Goal: Information Seeking & Learning: Learn about a topic

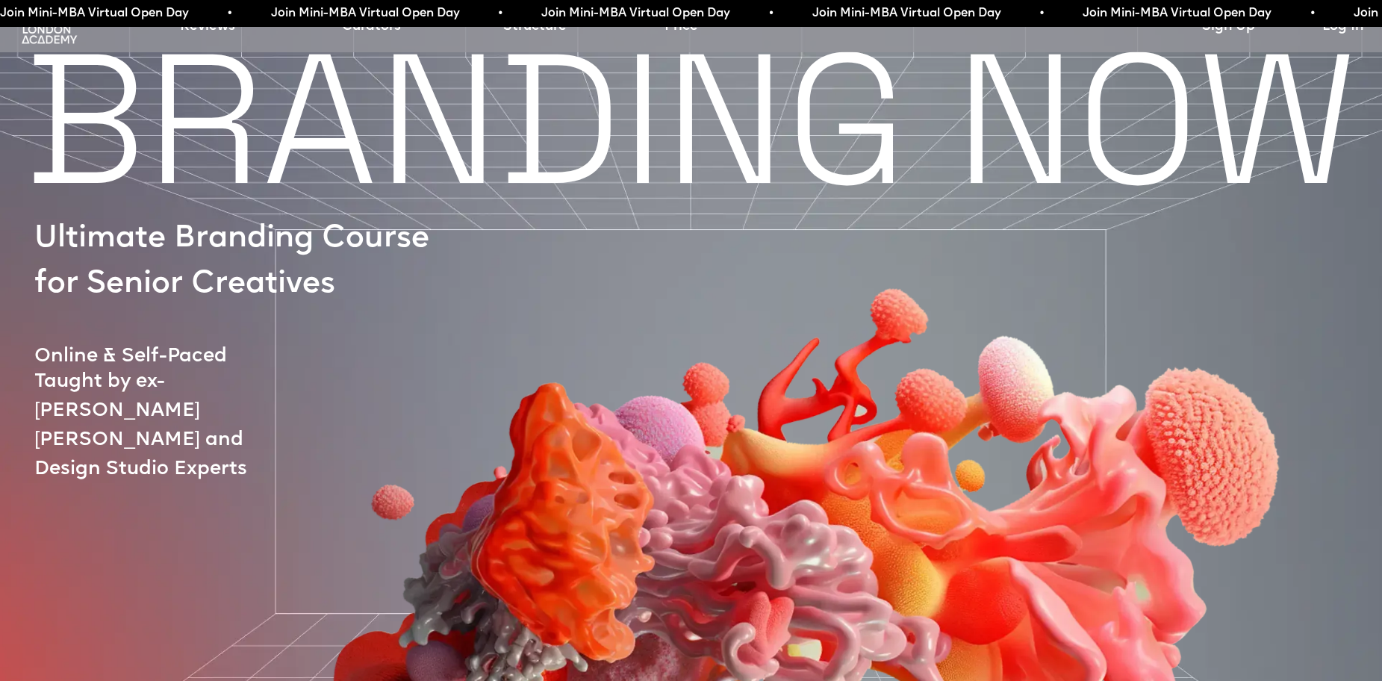
click at [52, 39] on img at bounding box center [49, 29] width 61 height 31
click at [219, 31] on link "Reviews" at bounding box center [207, 26] width 55 height 21
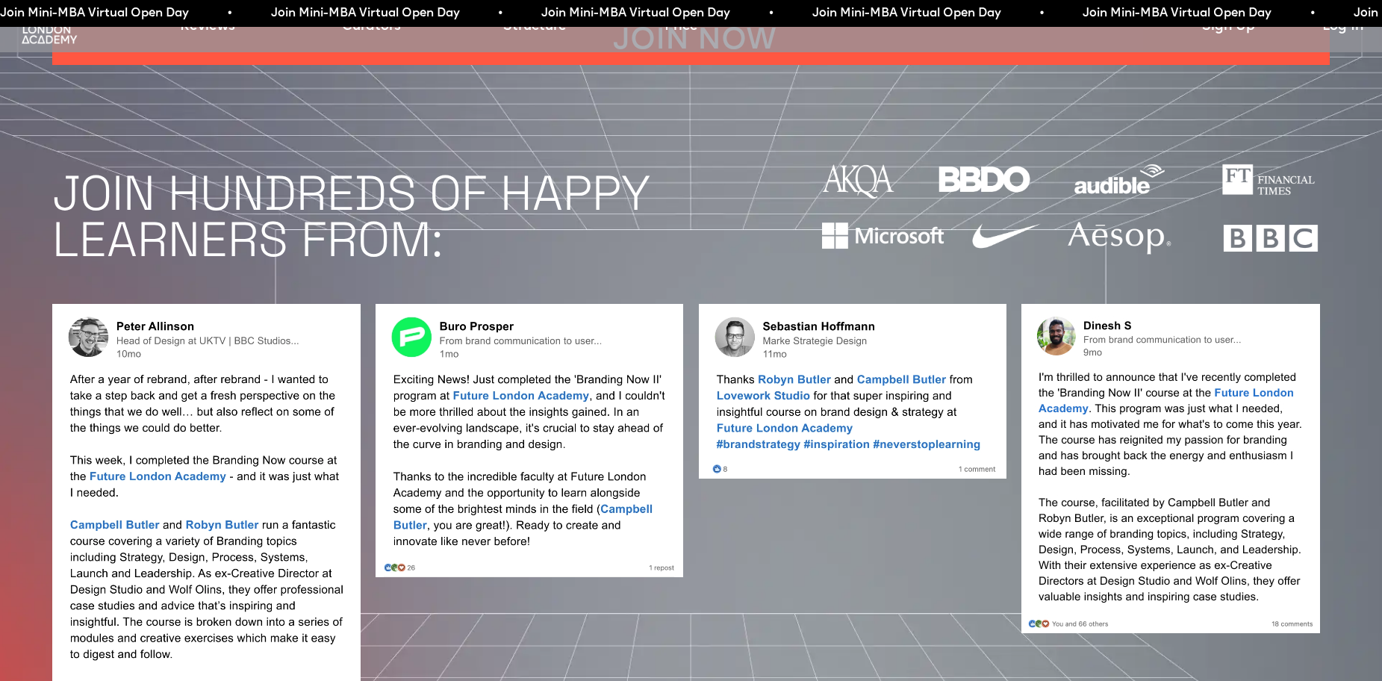
scroll to position [1384, 0]
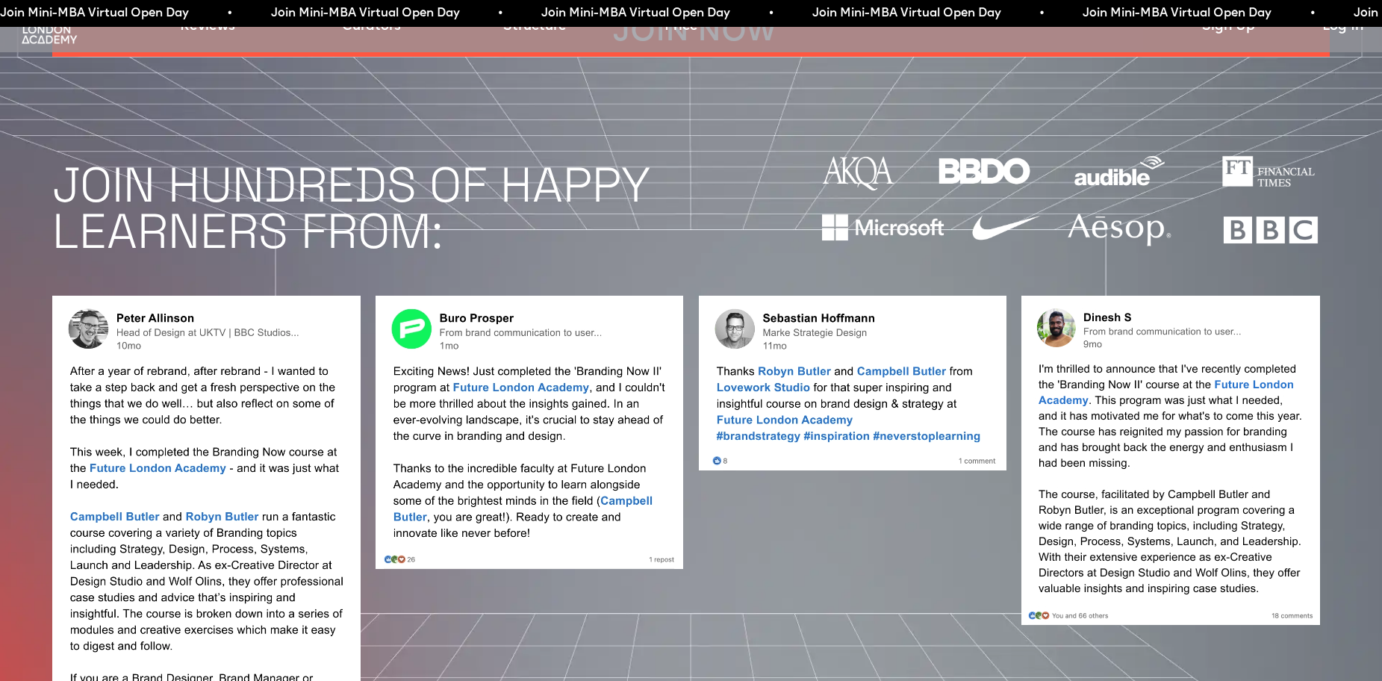
click at [69, 37] on img at bounding box center [49, 29] width 61 height 31
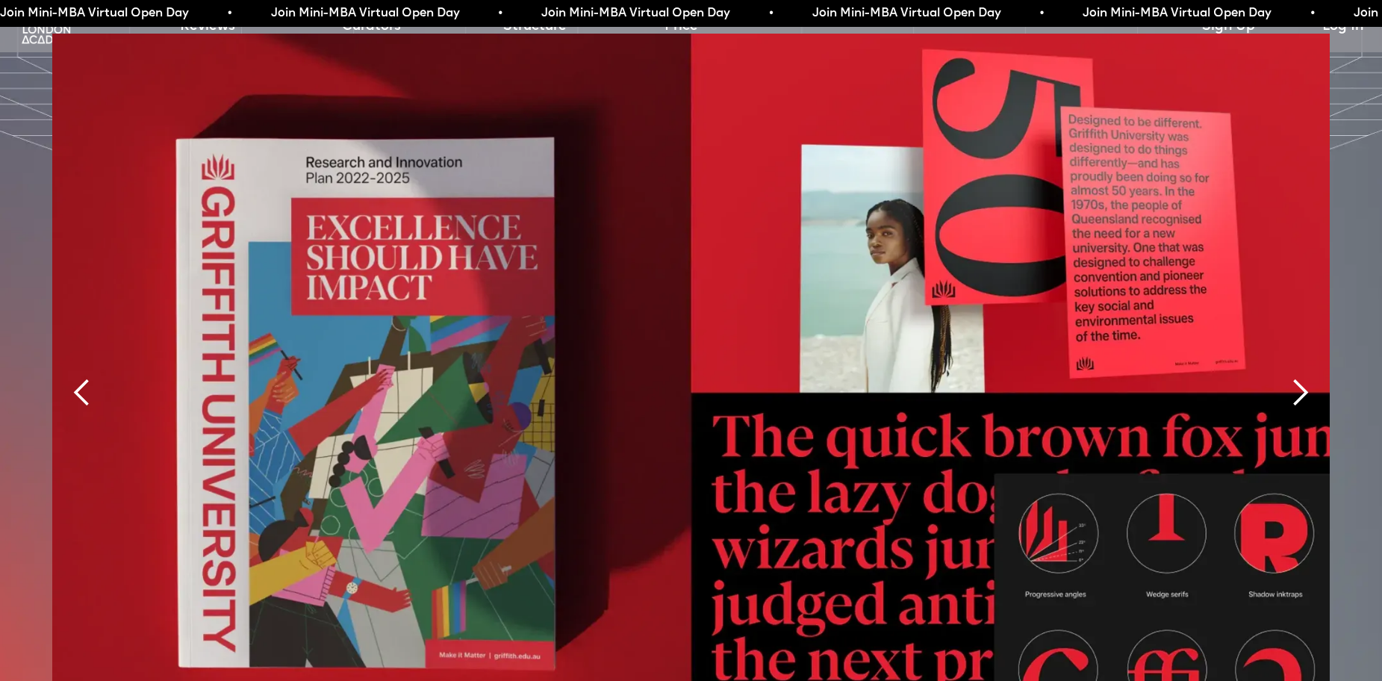
scroll to position [3610, 0]
click at [1290, 377] on div "next slide" at bounding box center [1300, 392] width 30 height 30
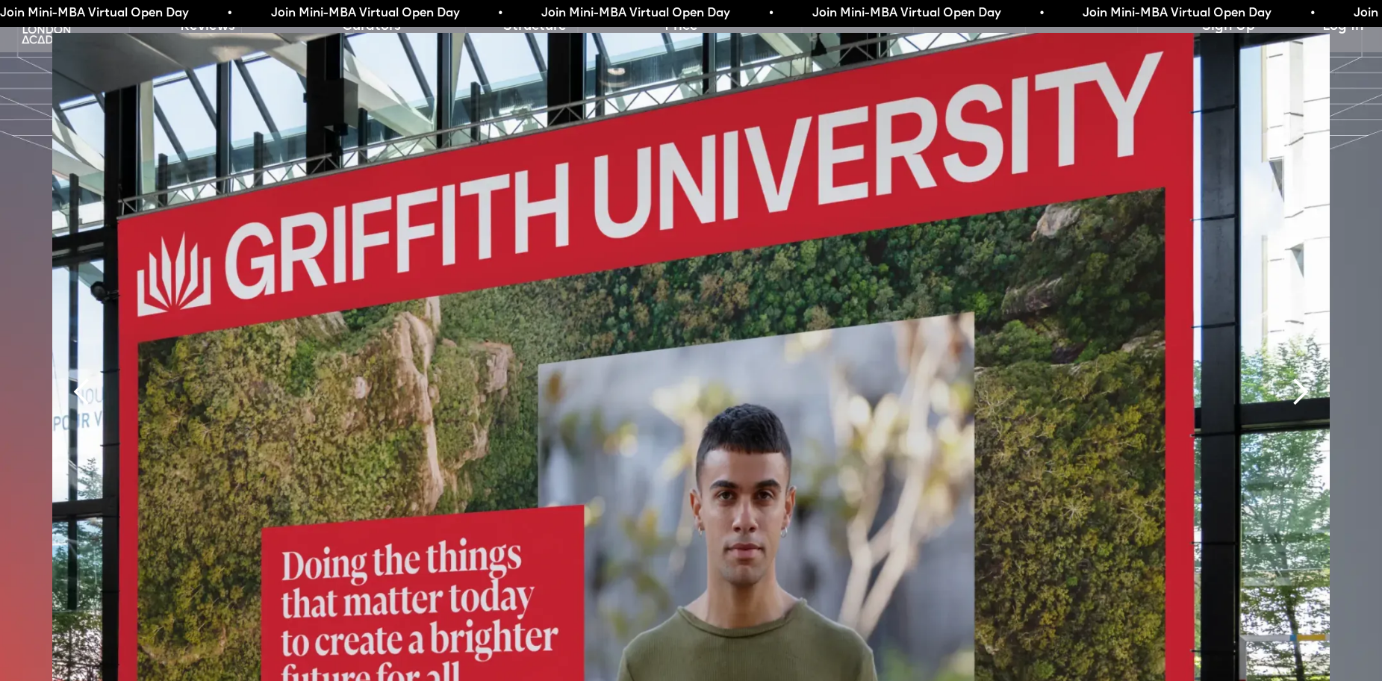
click at [1290, 377] on div "next slide" at bounding box center [1300, 392] width 30 height 30
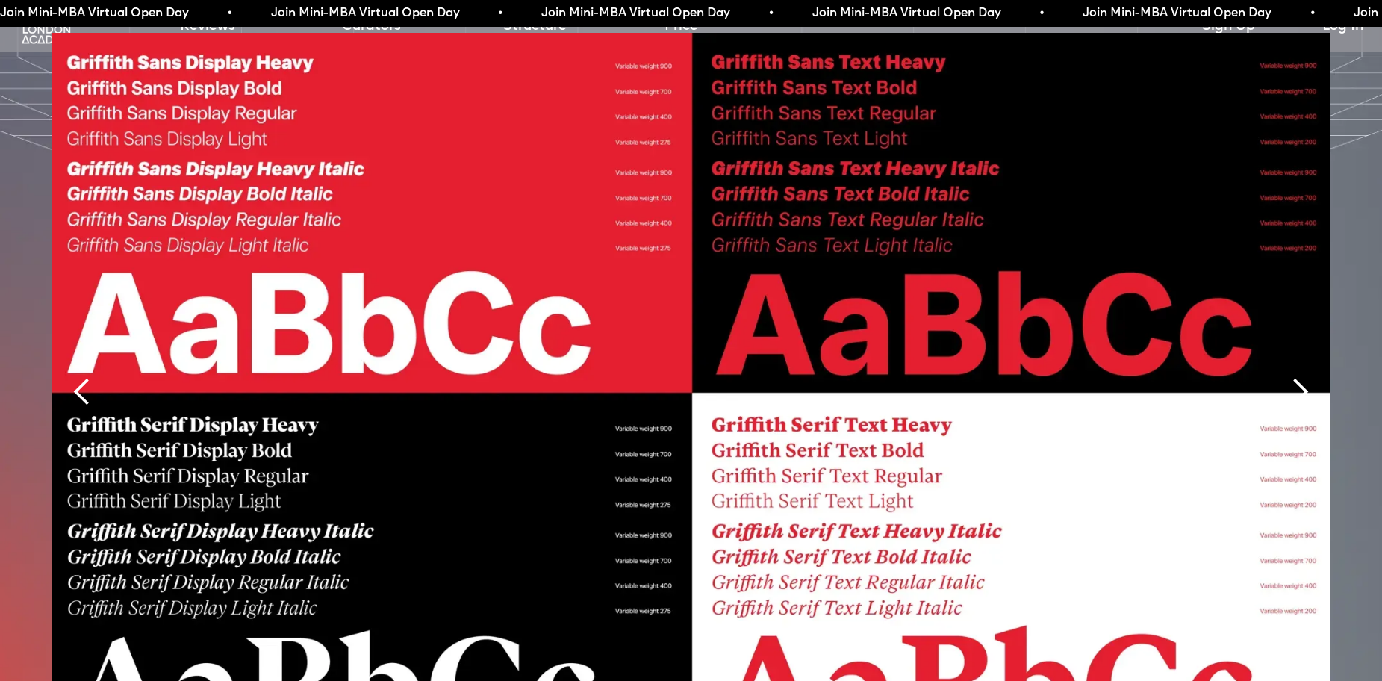
click at [1290, 377] on div "next slide" at bounding box center [1300, 392] width 30 height 30
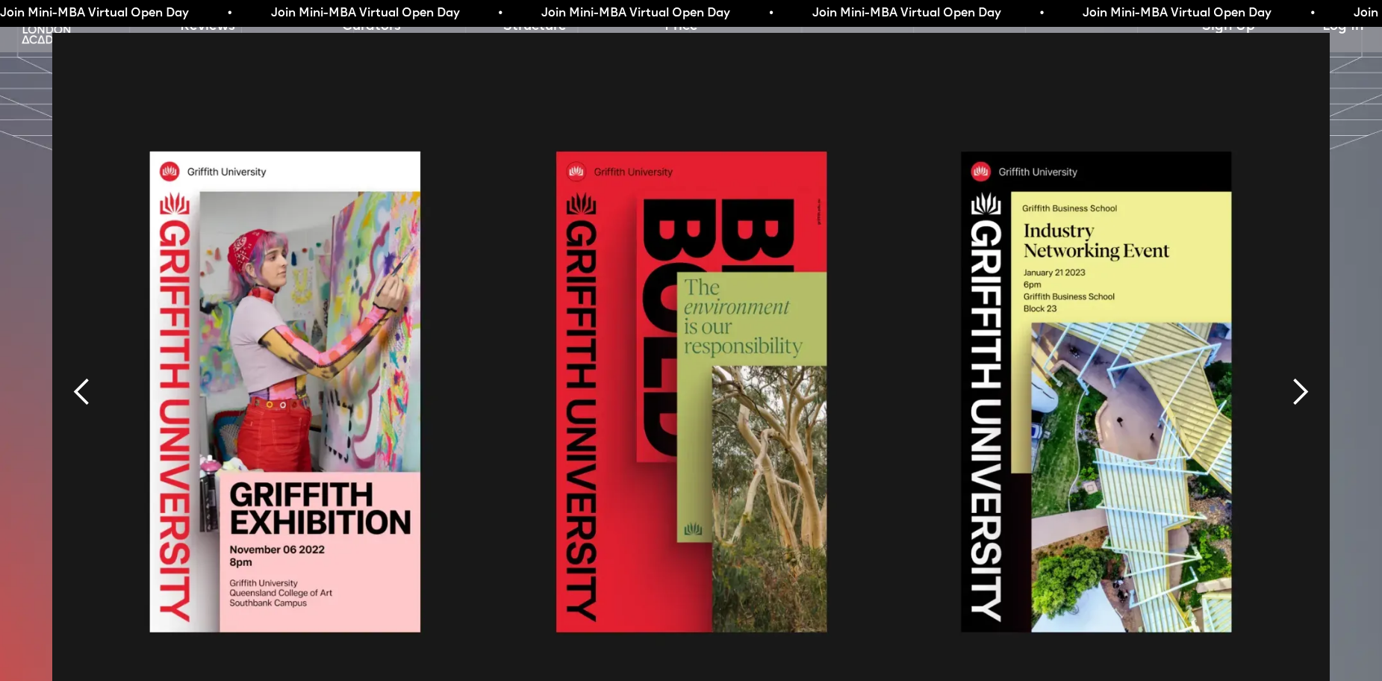
click at [1296, 377] on div "next slide" at bounding box center [1300, 392] width 30 height 30
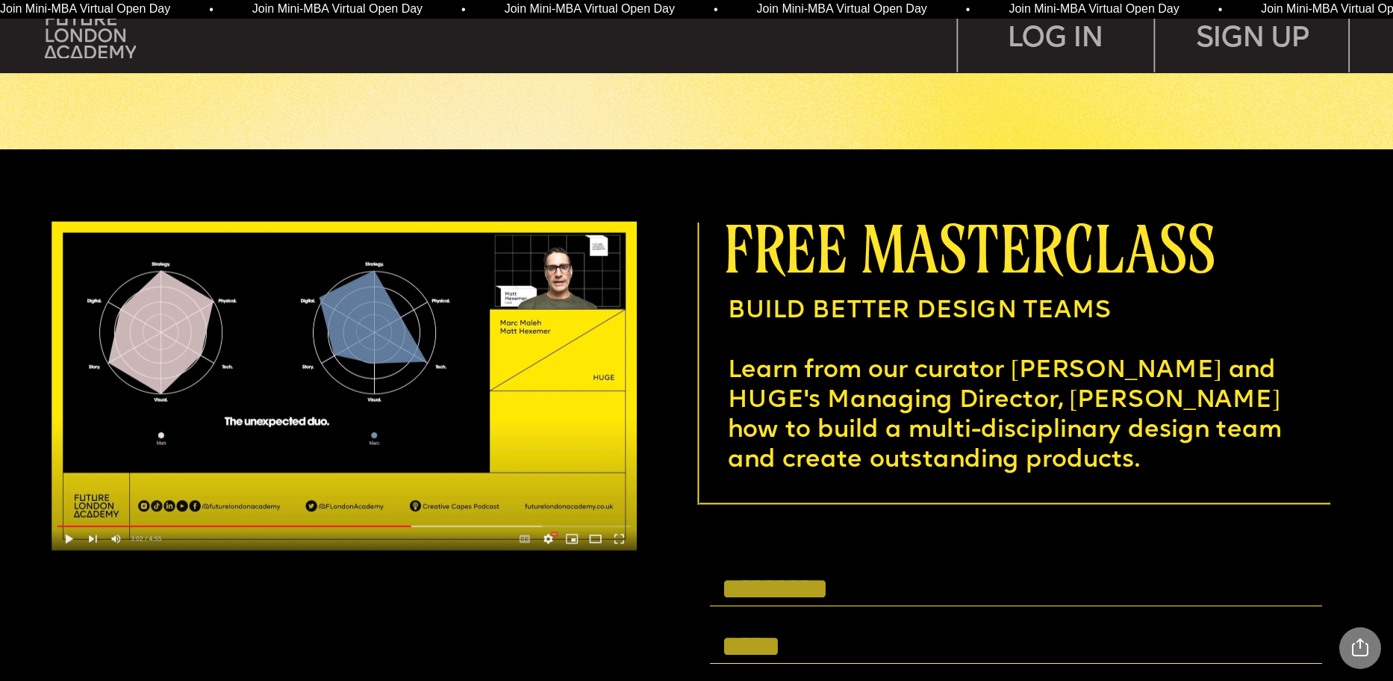
scroll to position [5239, 0]
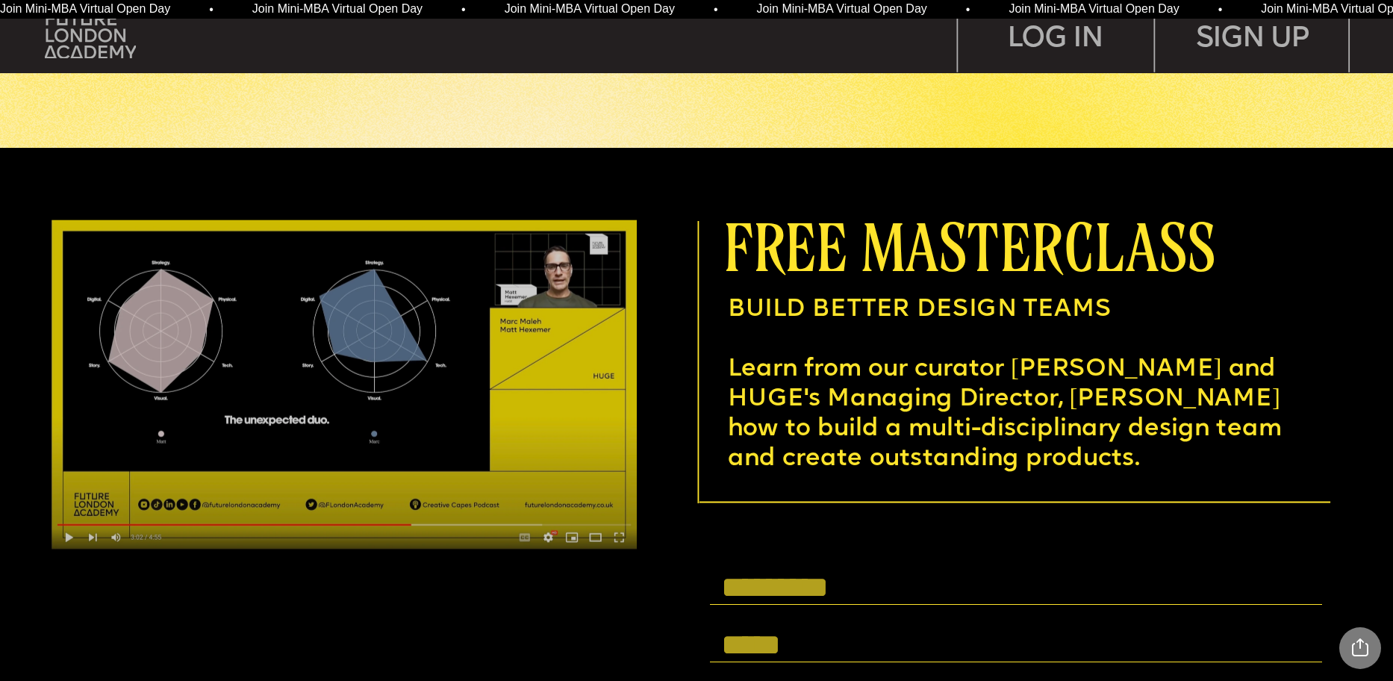
click at [69, 543] on img at bounding box center [344, 384] width 585 height 329
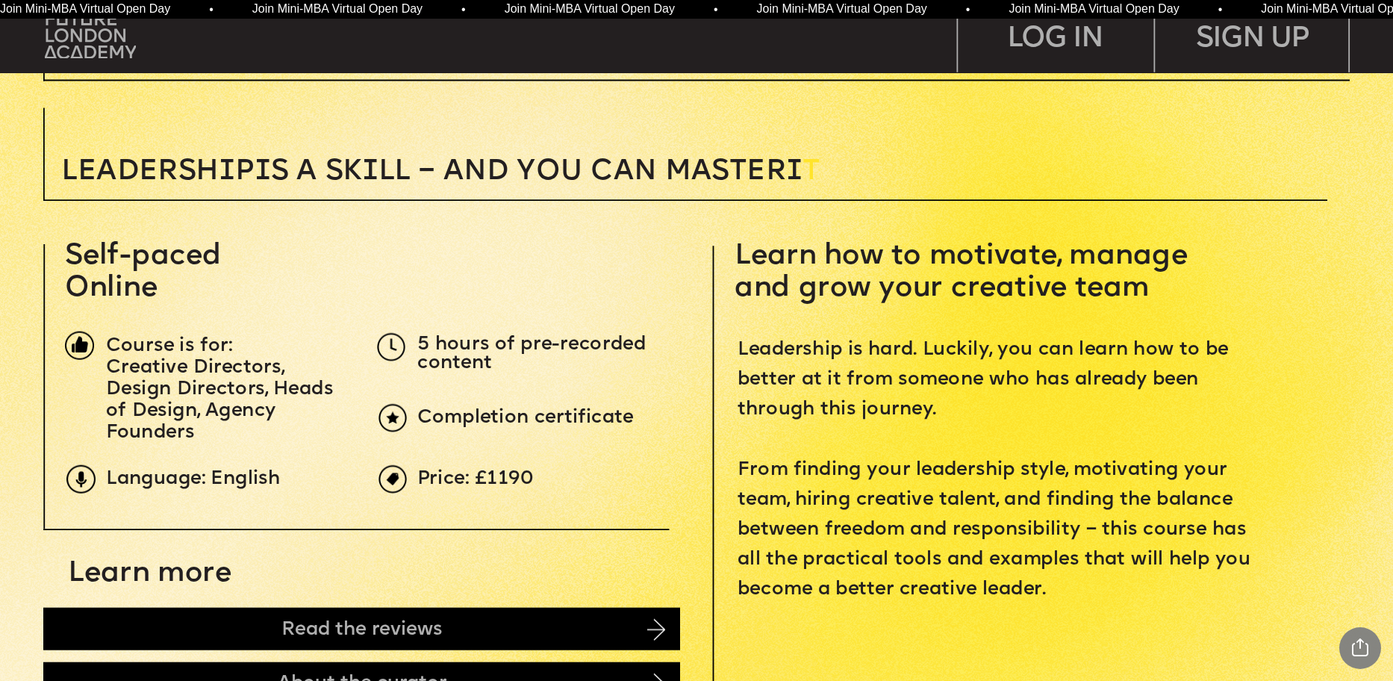
scroll to position [0, 0]
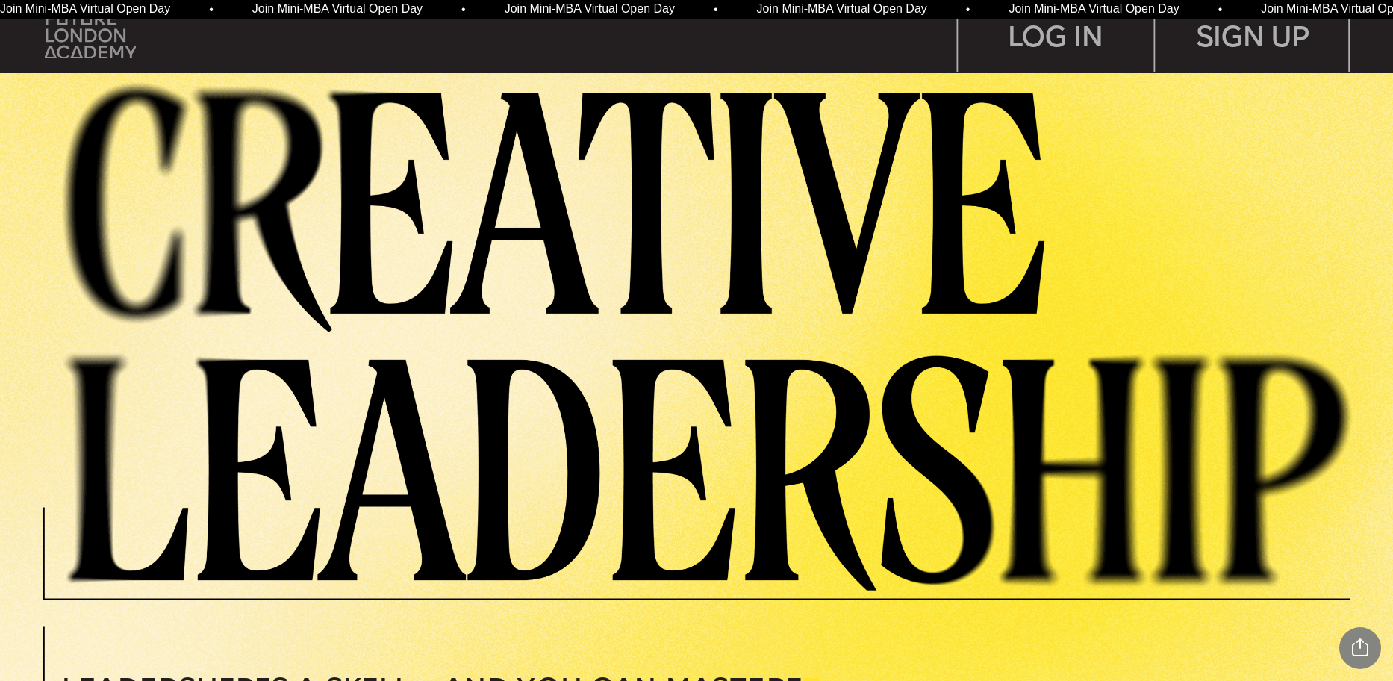
click at [72, 33] on img at bounding box center [90, 35] width 91 height 46
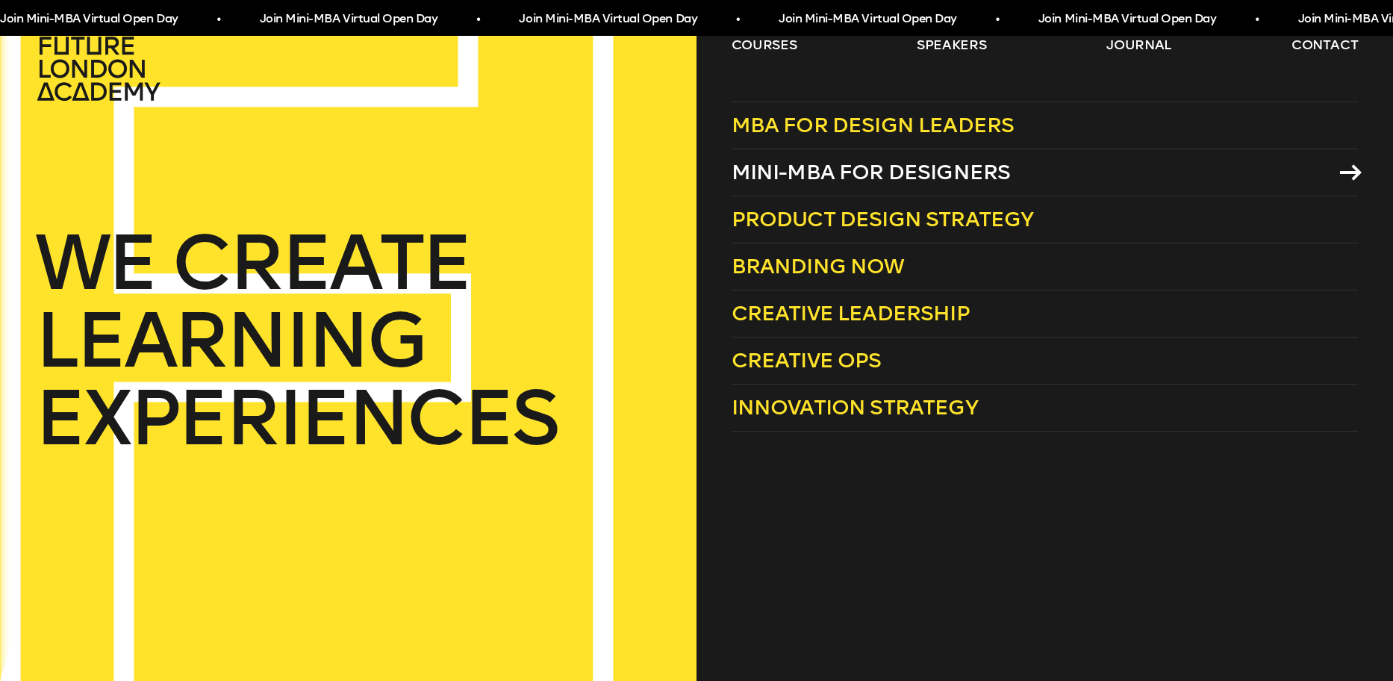
click at [768, 179] on span "Mini-MBA for Designers" at bounding box center [871, 172] width 279 height 25
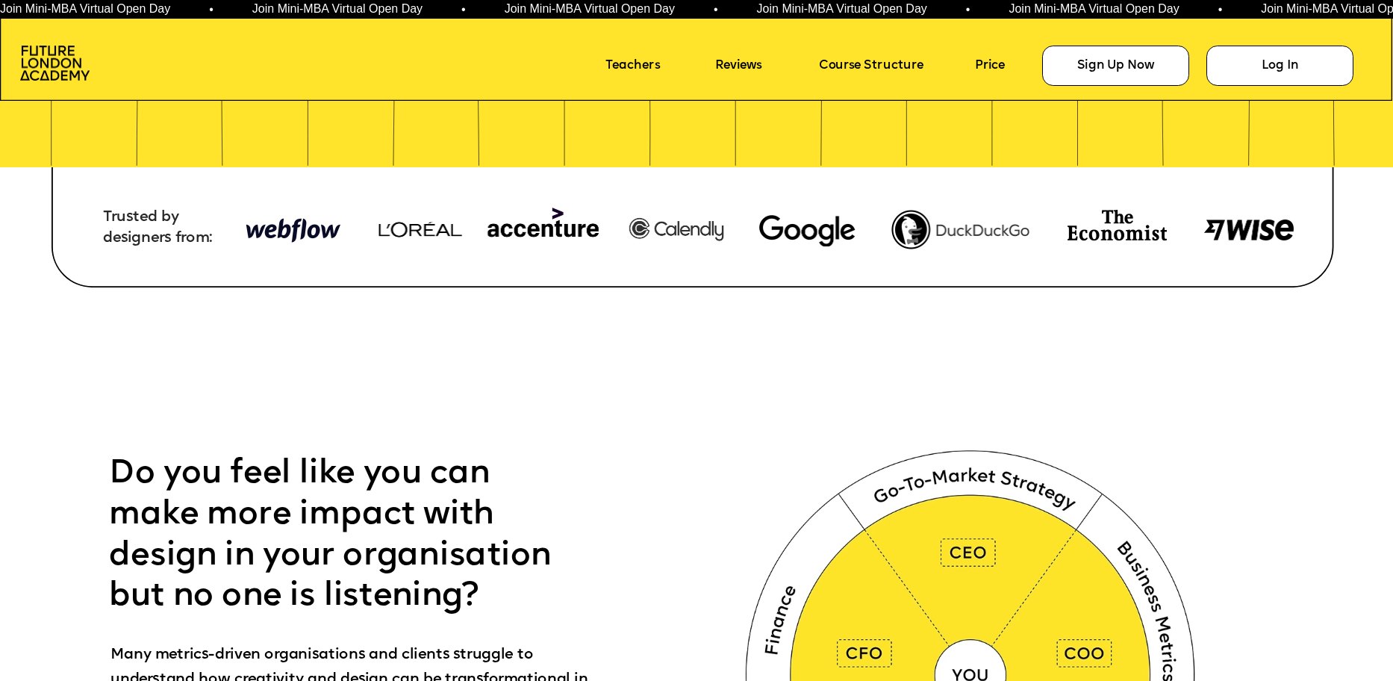
scroll to position [609, 0]
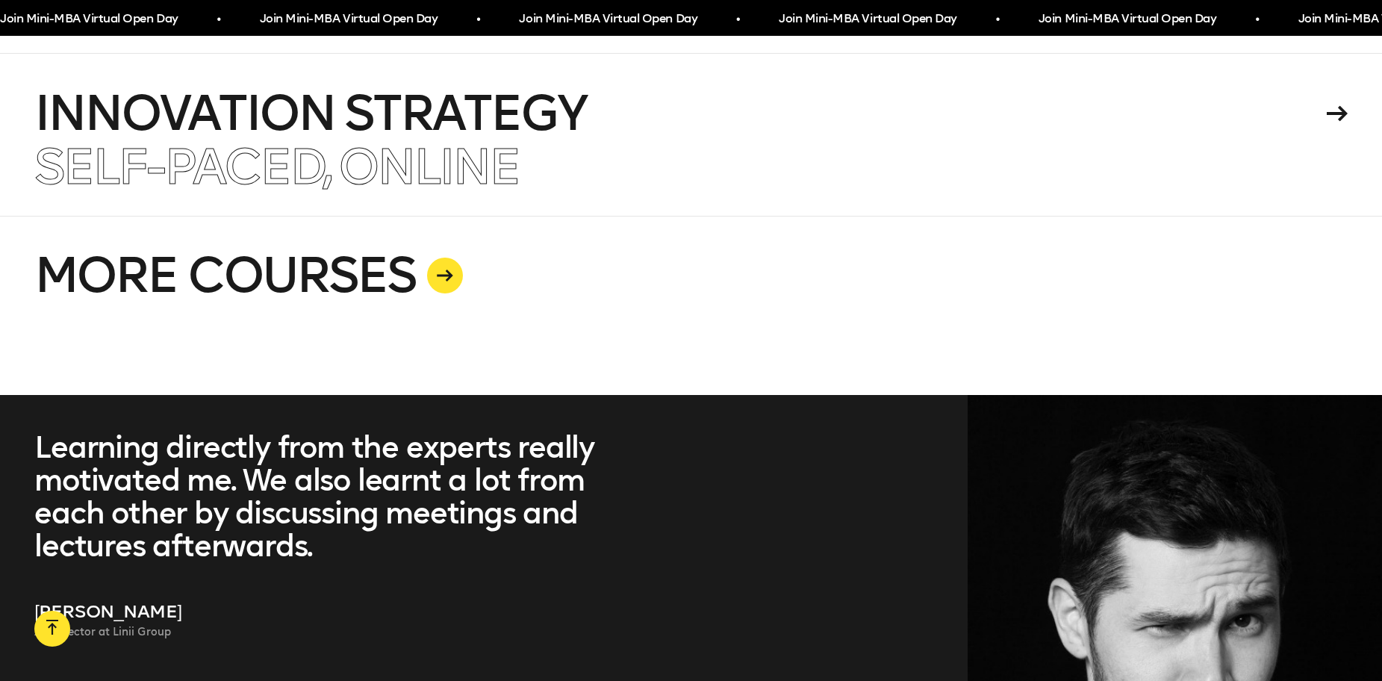
scroll to position [4038, 0]
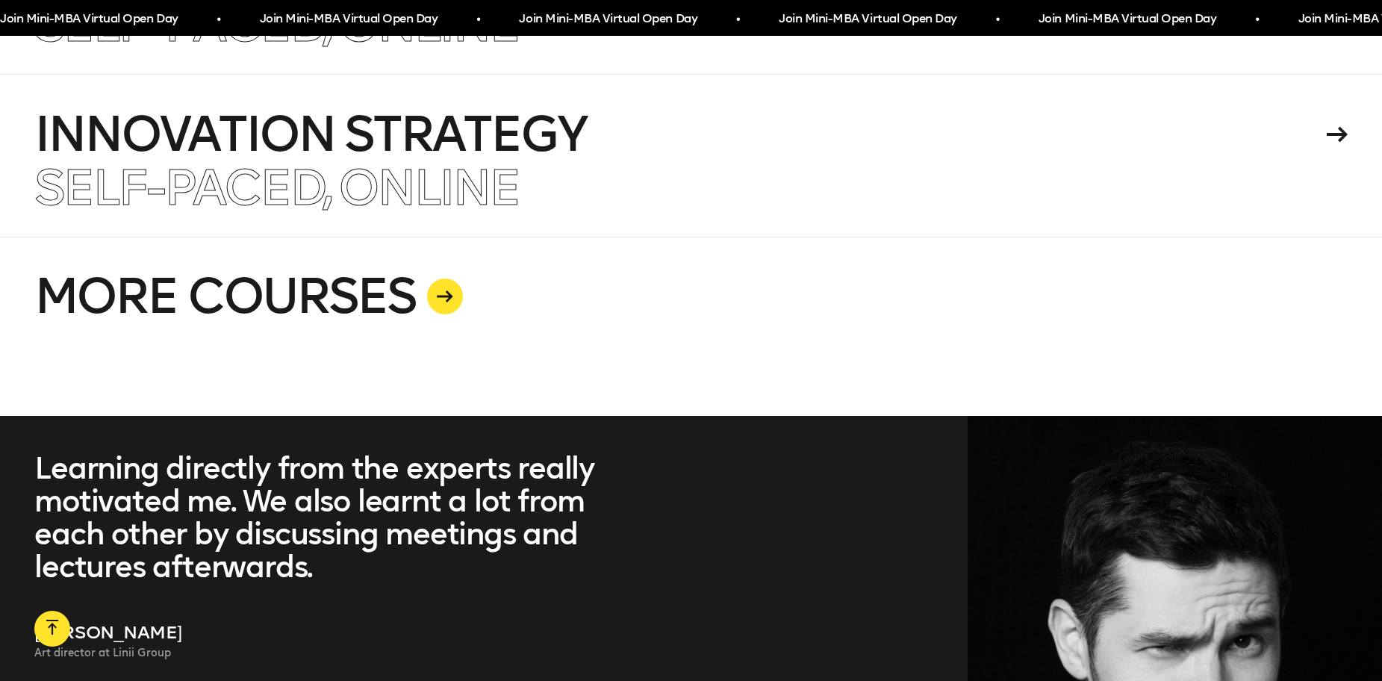
click at [448, 293] on icon at bounding box center [445, 296] width 16 height 12
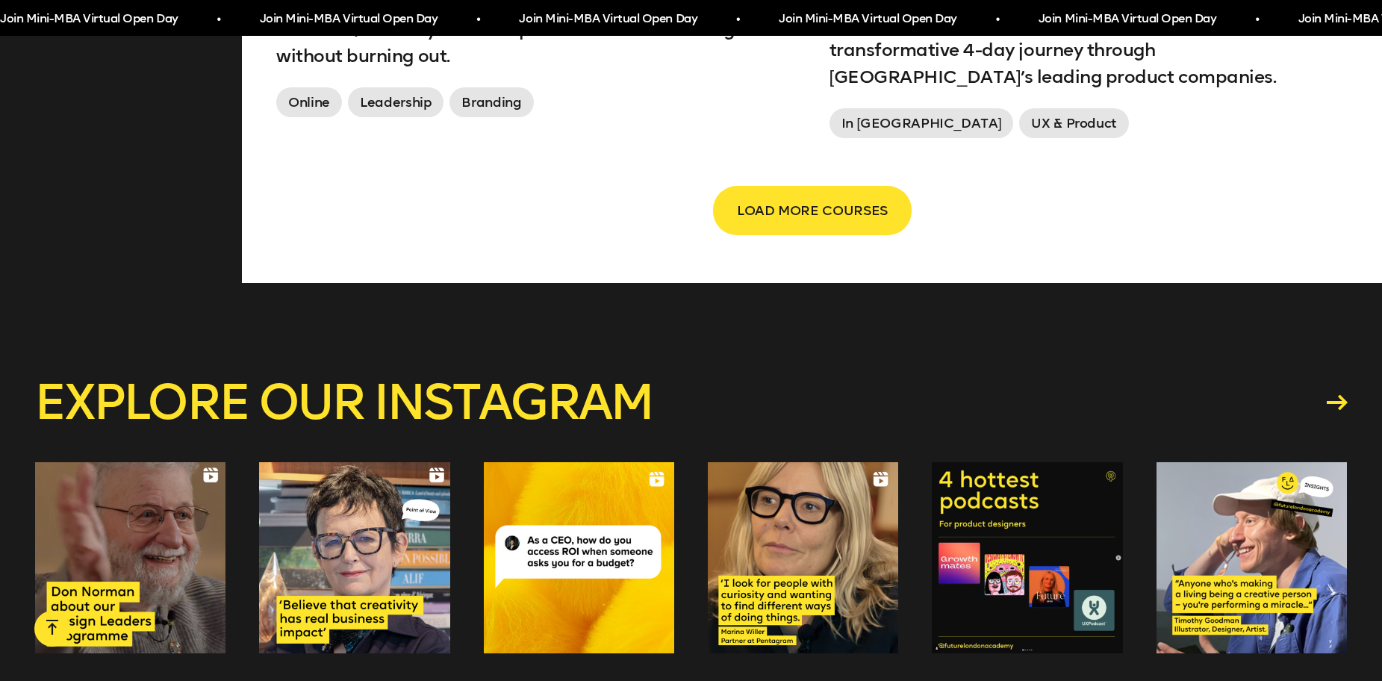
scroll to position [2907, 0]
